Goal: Task Accomplishment & Management: Manage account settings

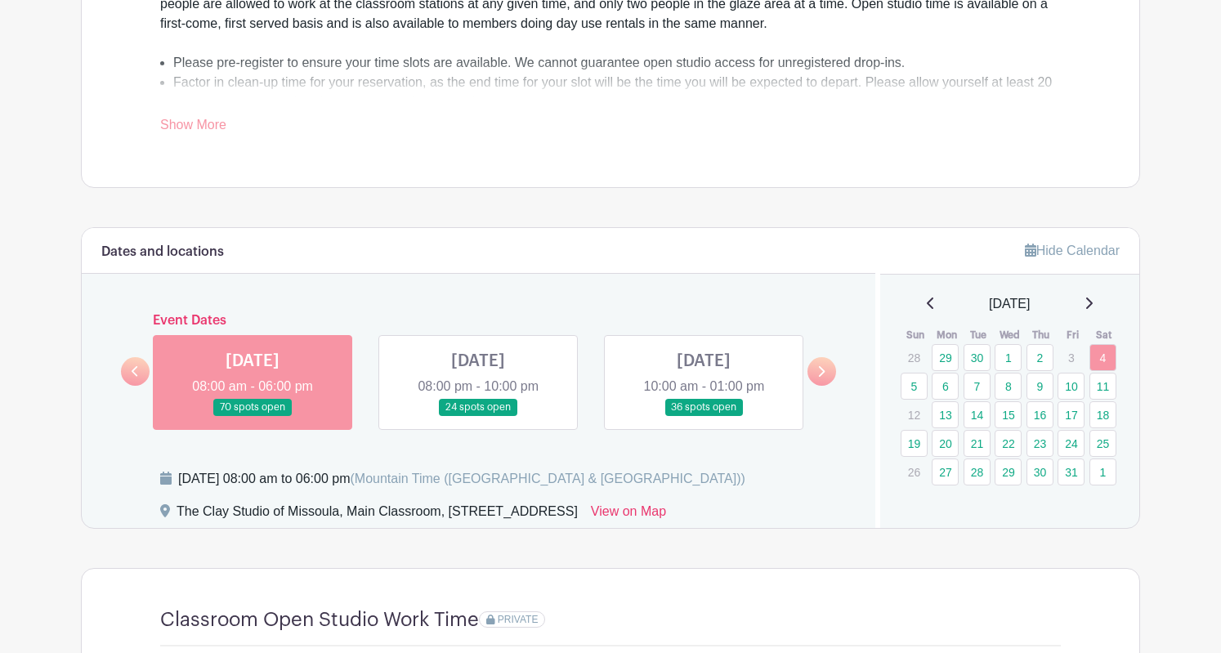
scroll to position [638, 0]
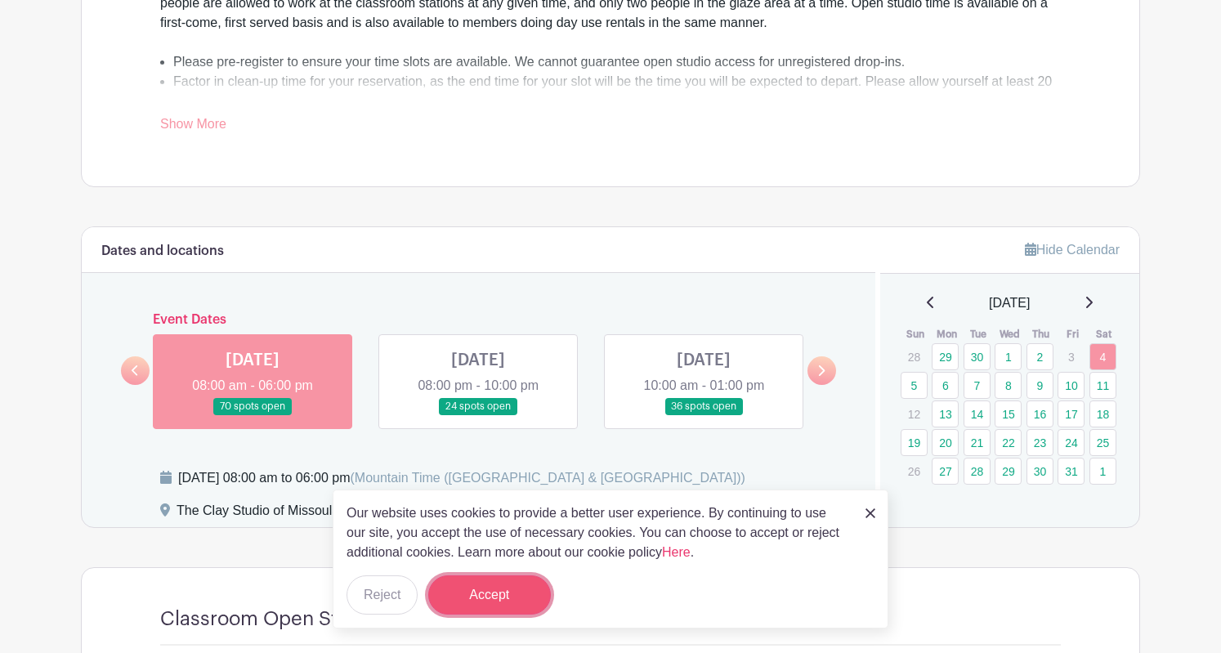
click at [503, 604] on button "Accept" at bounding box center [489, 594] width 123 height 39
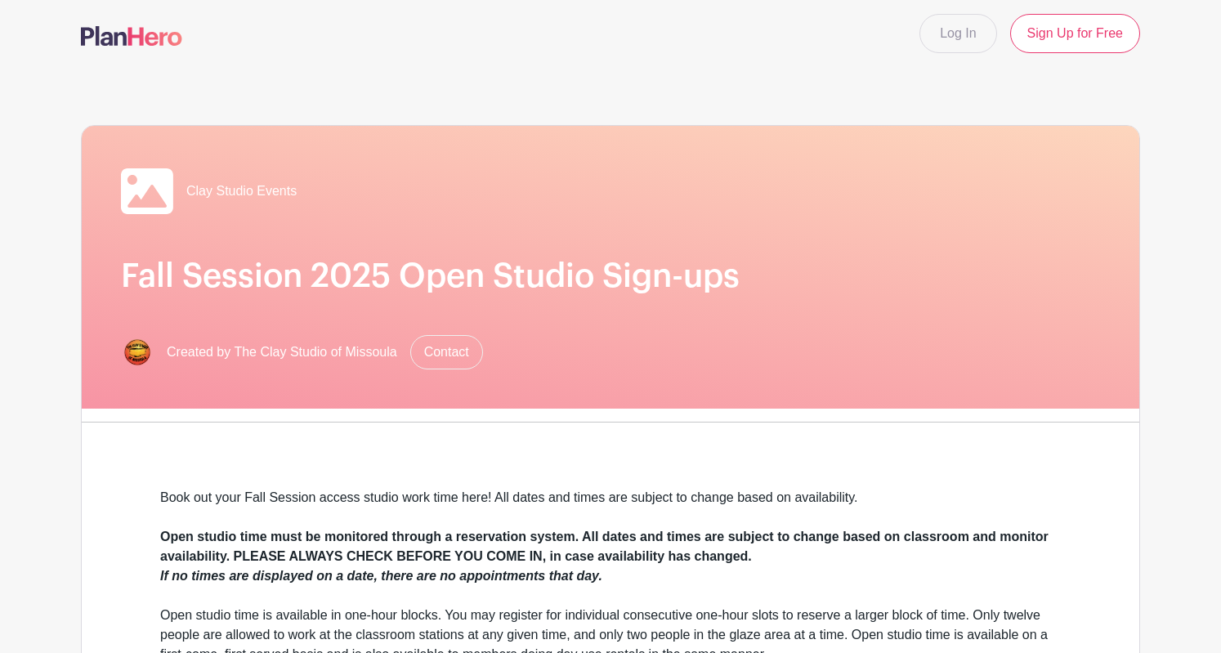
scroll to position [0, 0]
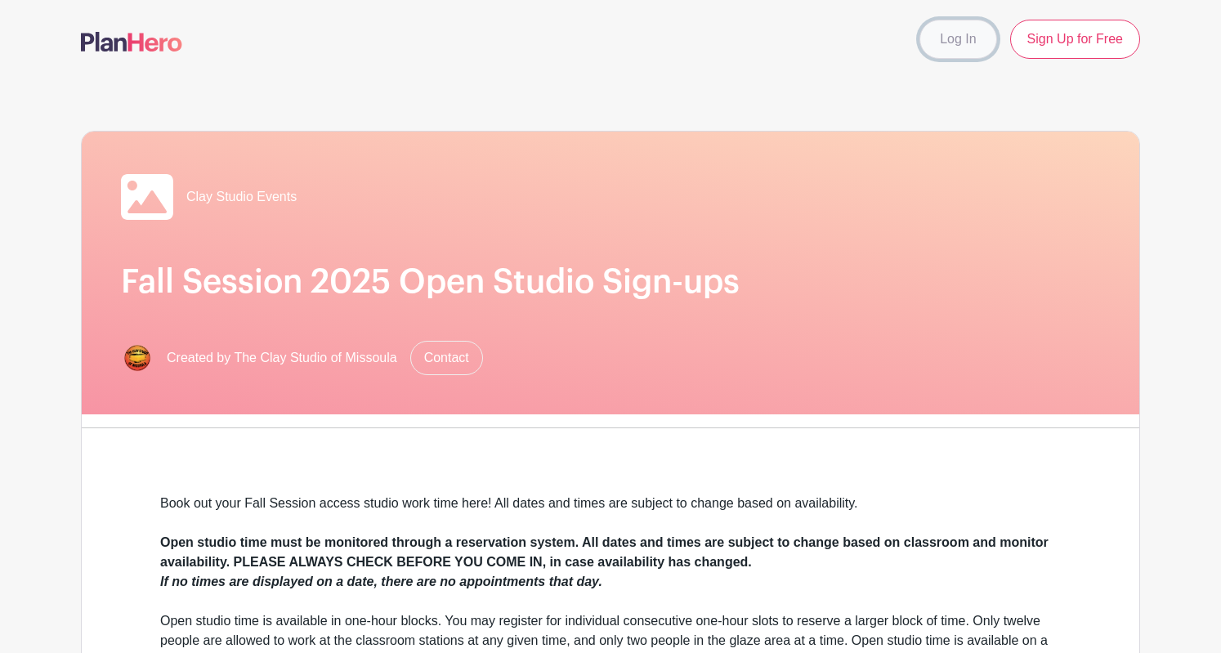
click at [969, 38] on link "Log In" at bounding box center [958, 39] width 77 height 39
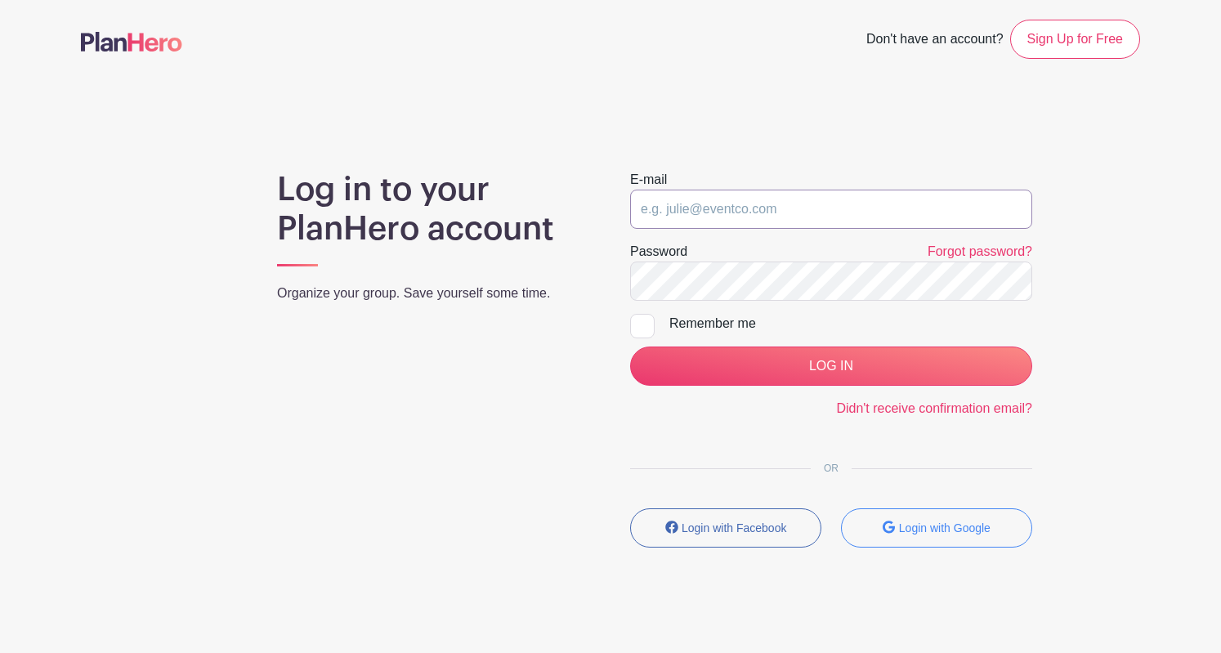
type input "[EMAIL_ADDRESS][DOMAIN_NAME]"
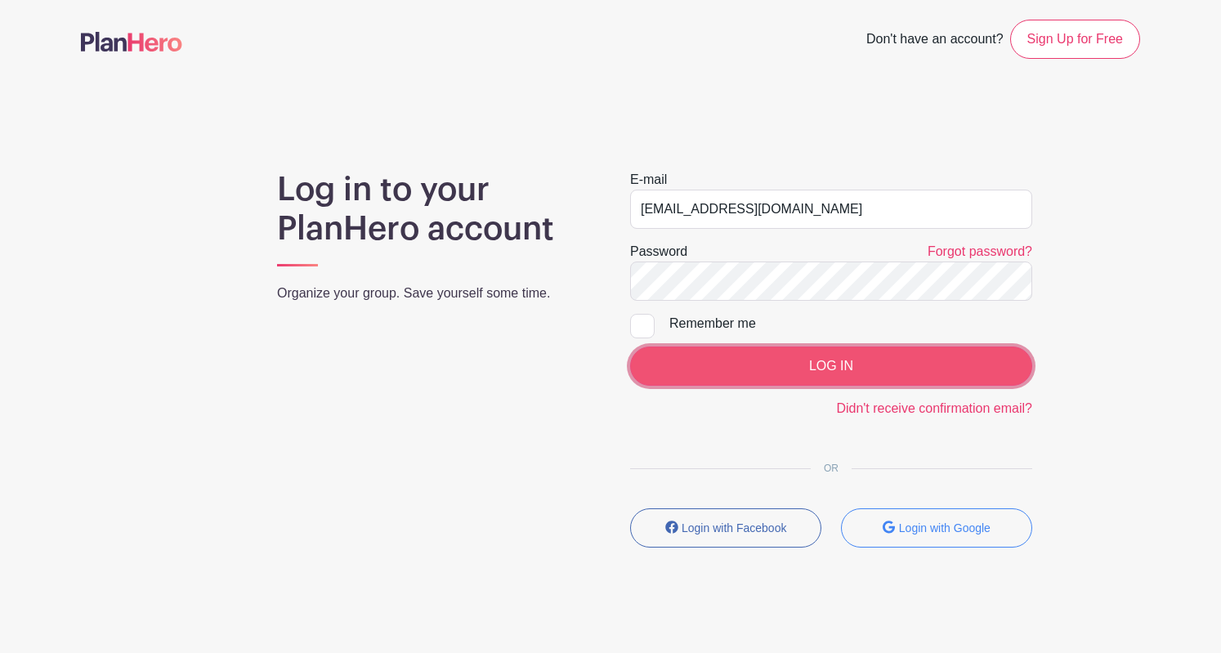
click at [813, 360] on input "LOG IN" at bounding box center [831, 366] width 402 height 39
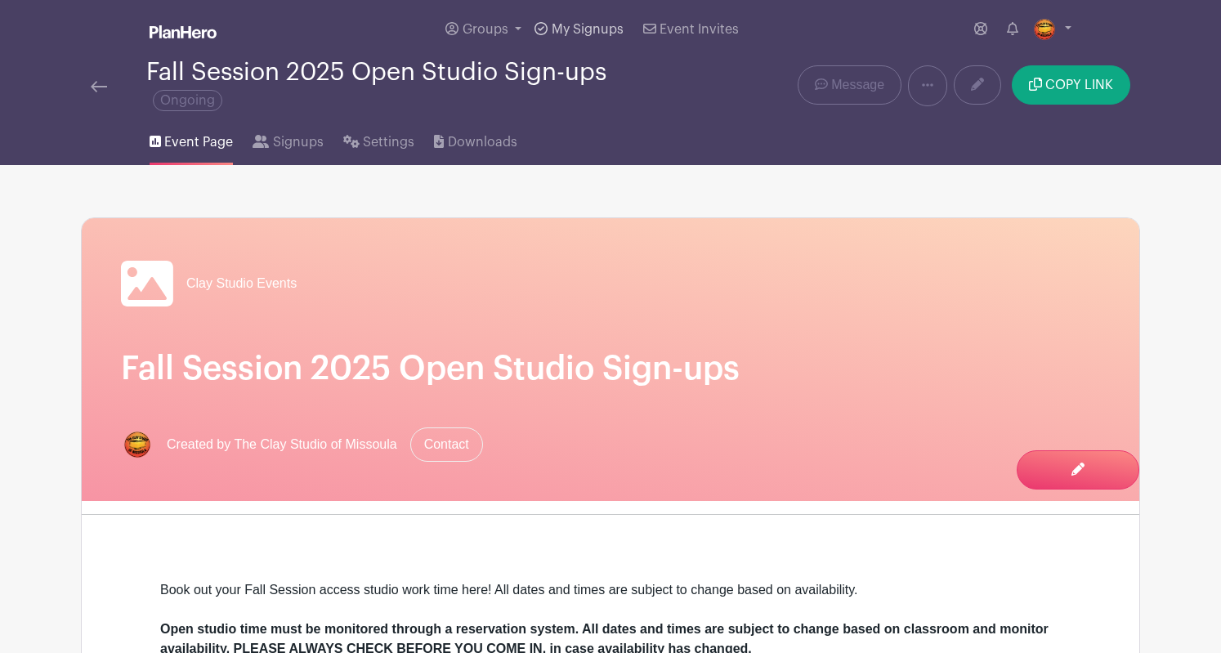
click at [598, 24] on span "My Signups" at bounding box center [588, 29] width 72 height 13
click at [295, 145] on span "Signups" at bounding box center [298, 142] width 51 height 20
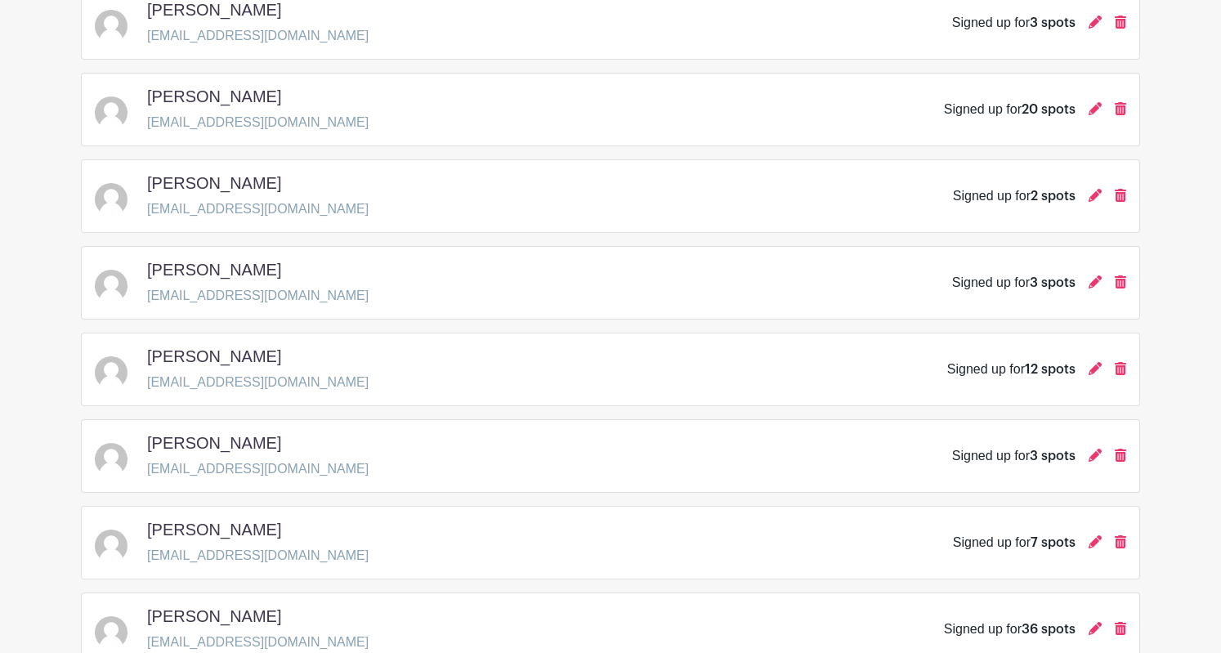
scroll to position [2376, 0]
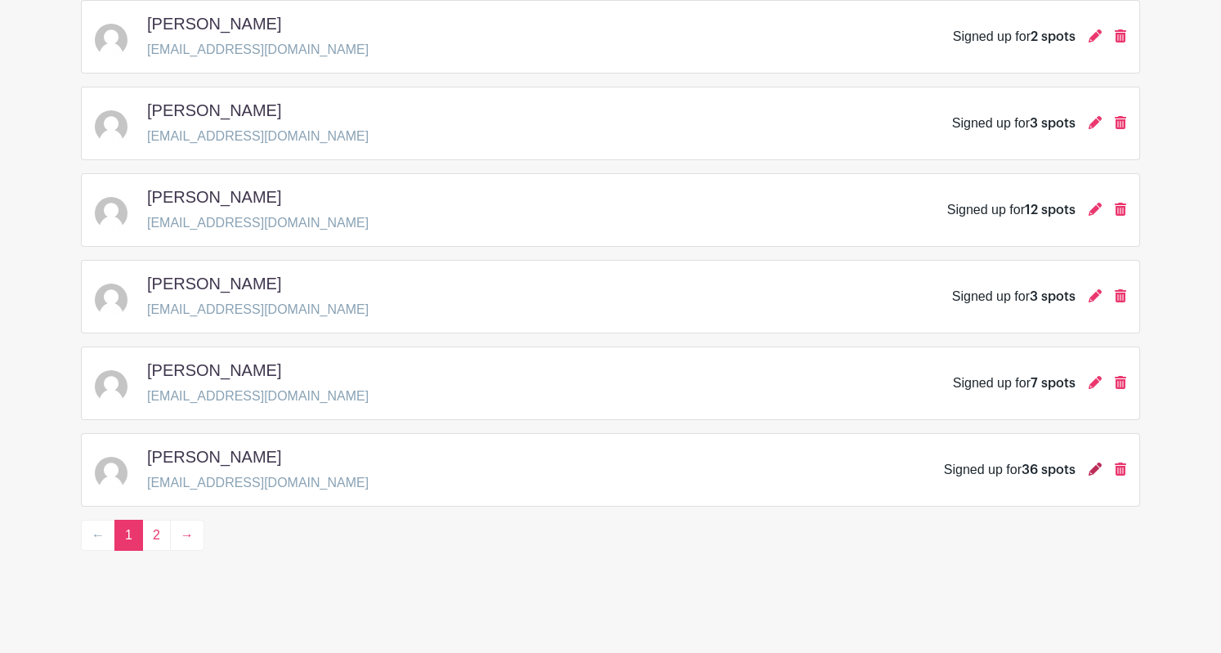
click at [1099, 472] on icon at bounding box center [1095, 469] width 13 height 13
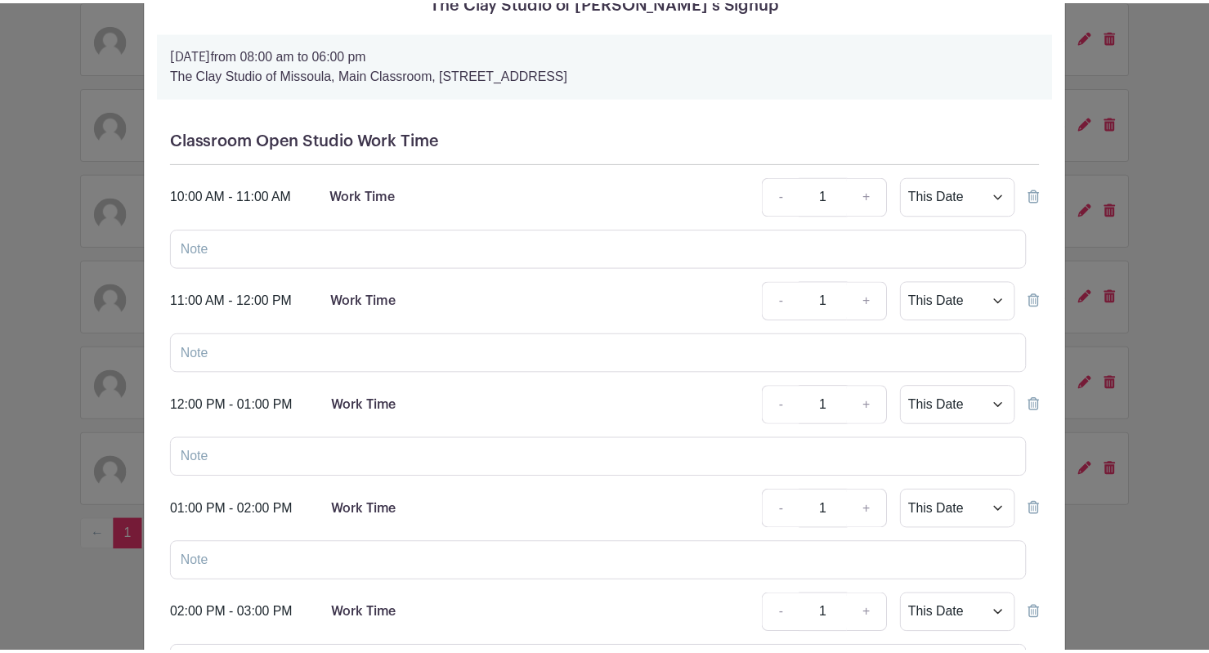
scroll to position [0, 0]
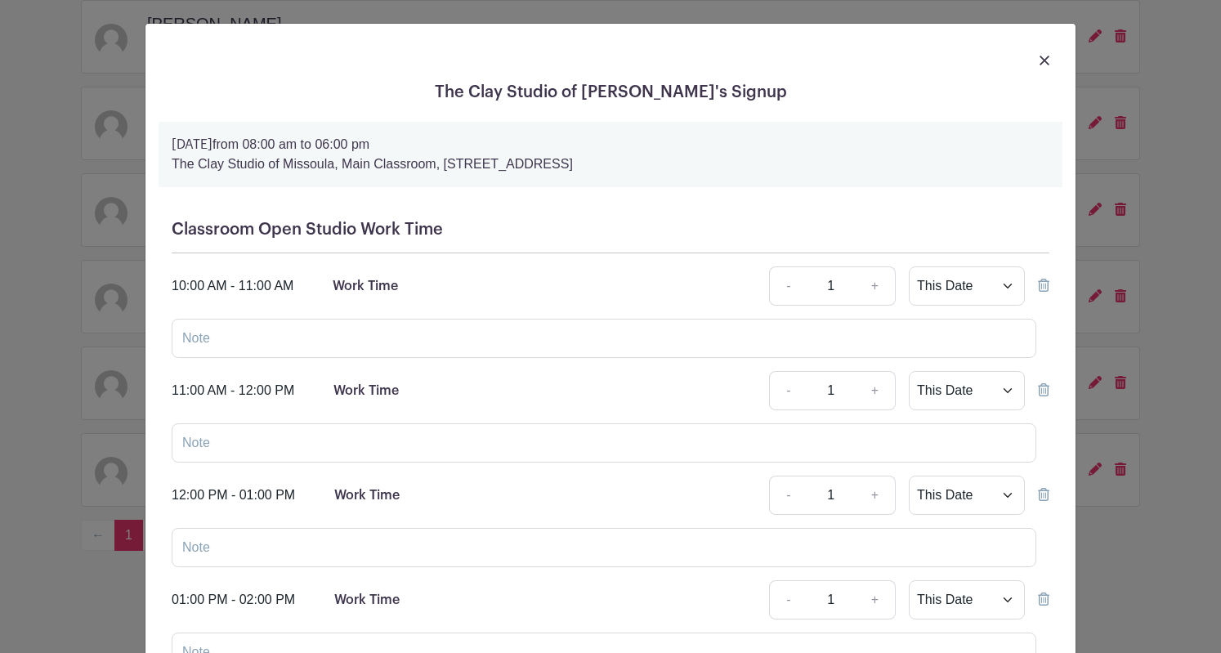
click at [1036, 70] on div at bounding box center [611, 60] width 904 height 46
click at [1044, 38] on div at bounding box center [611, 60] width 904 height 46
click at [1044, 58] on img at bounding box center [1045, 61] width 10 height 10
